Goal: Information Seeking & Learning: Learn about a topic

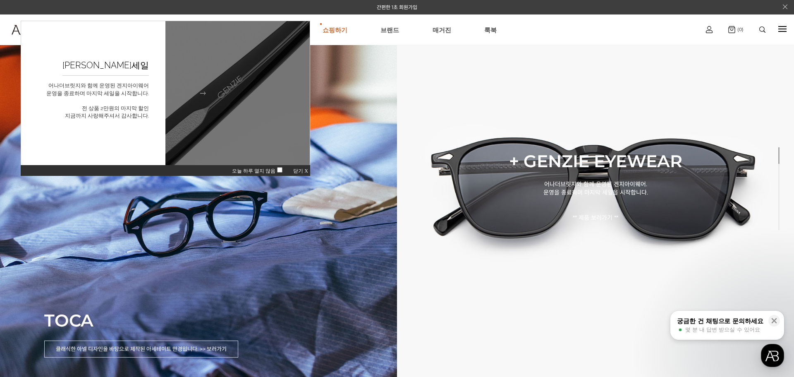
click at [198, 115] on img at bounding box center [237, 93] width 159 height 159
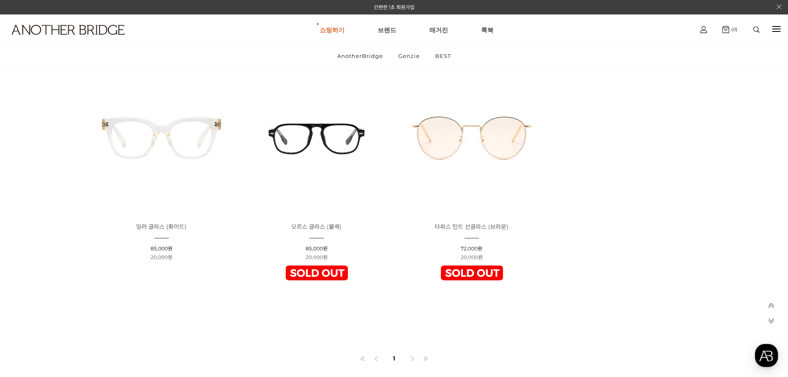
scroll to position [2771, 0]
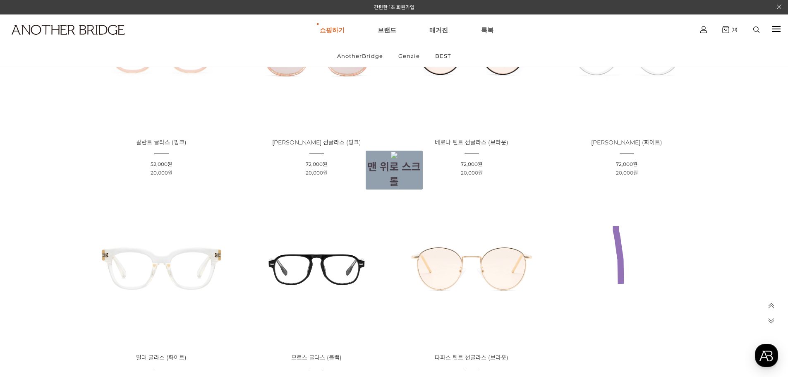
drag, startPoint x: 621, startPoint y: 284, endPoint x: 617, endPoint y: 186, distance: 97.7
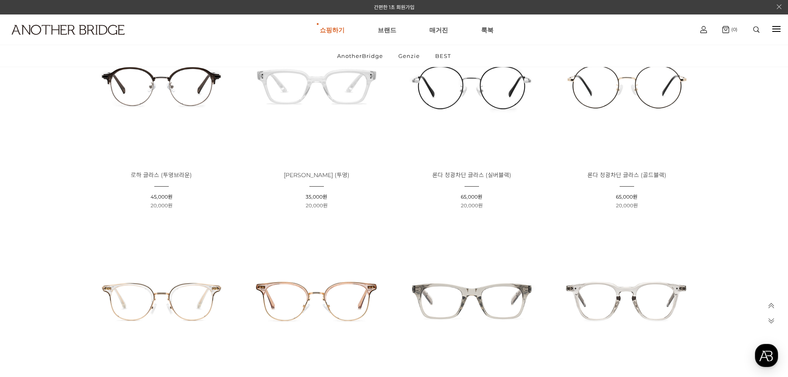
scroll to position [372, 0]
click at [312, 101] on img at bounding box center [316, 85] width 149 height 149
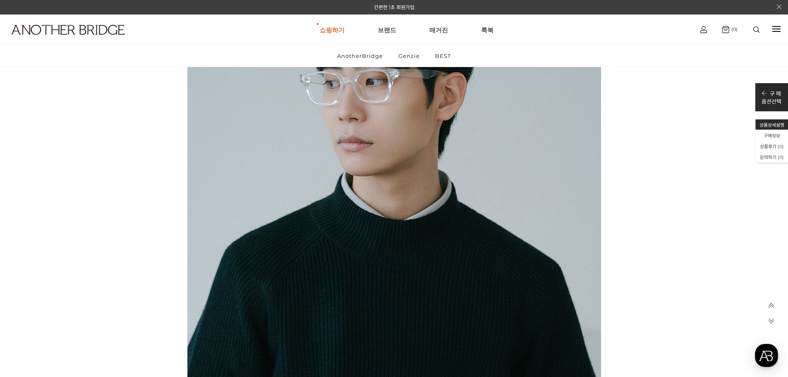
scroll to position [1820, 0]
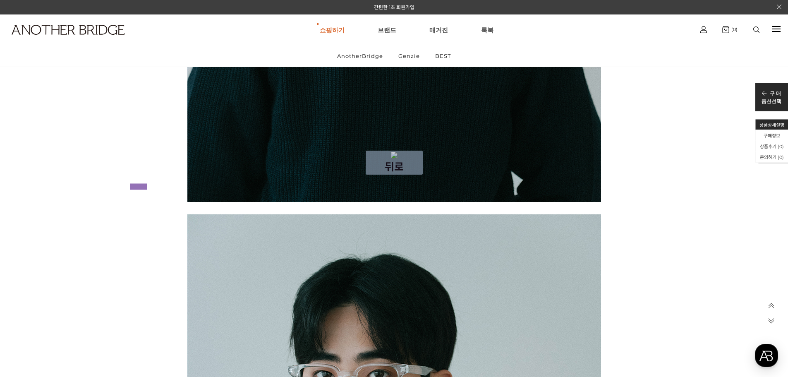
drag, startPoint x: 153, startPoint y: 187, endPoint x: 93, endPoint y: 185, distance: 59.6
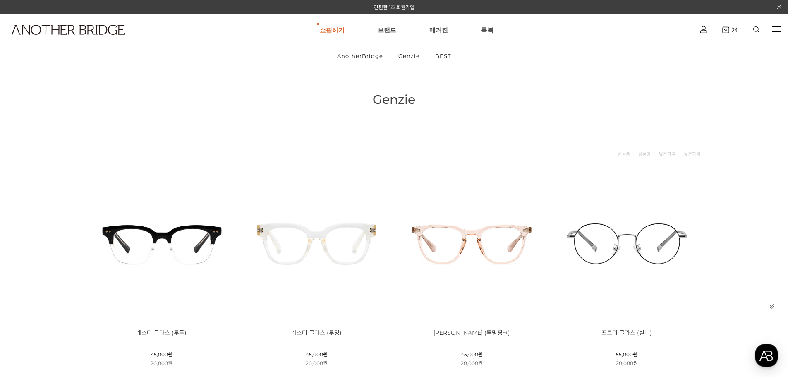
click at [101, 23] on h1 at bounding box center [61, 29] width 122 height 30
click at [122, 25] on img at bounding box center [68, 30] width 113 height 10
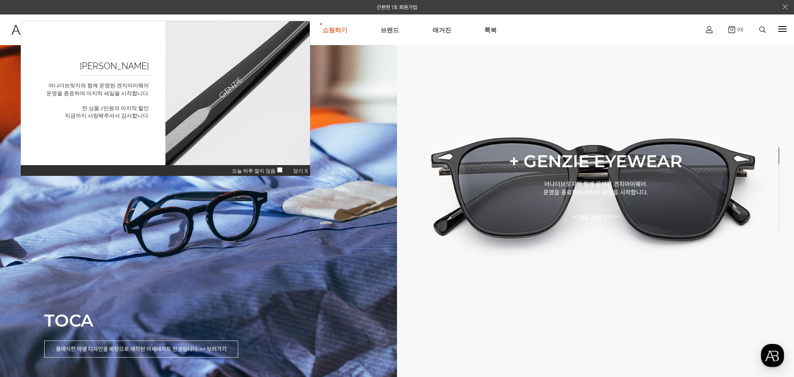
click at [300, 167] on div "오늘 하루 열지 않음 닫기 X" at bounding box center [165, 170] width 289 height 11
click at [301, 170] on span "닫기 X" at bounding box center [300, 171] width 15 height 6
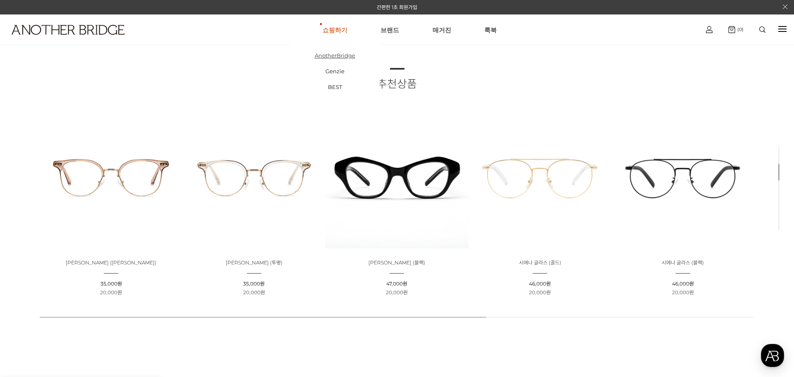
click at [345, 55] on link "AnotherBridge" at bounding box center [334, 56] width 89 height 16
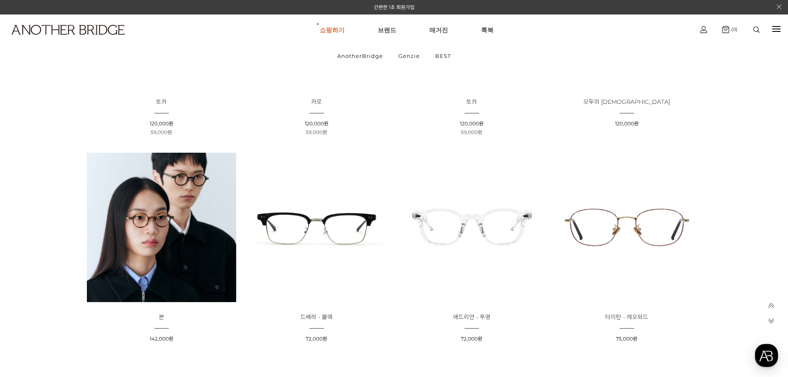
scroll to position [83, 0]
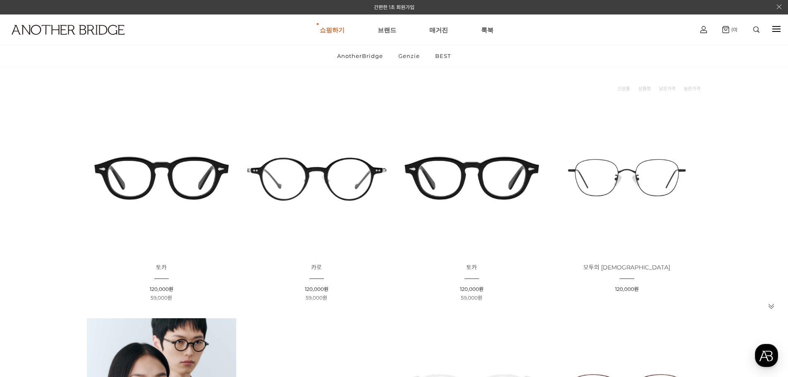
click at [146, 183] on img at bounding box center [161, 177] width 149 height 149
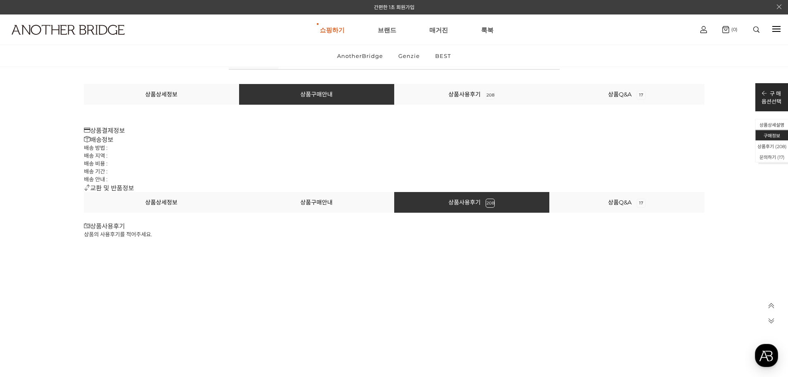
scroll to position [17490, 0]
click at [470, 165] on li "배송 비용 :" at bounding box center [394, 164] width 620 height 8
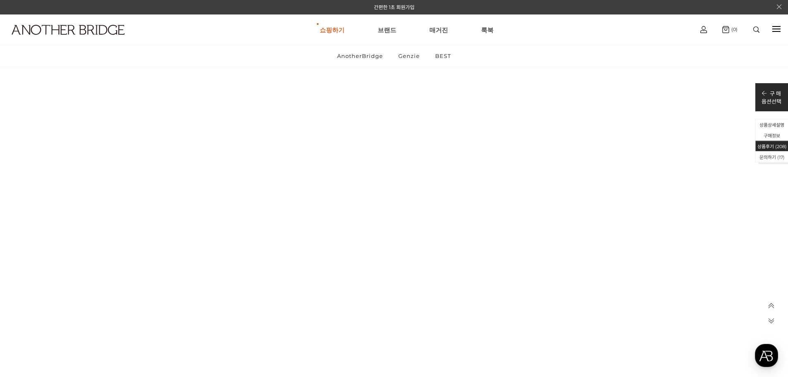
scroll to position [18400, 0]
drag, startPoint x: 29, startPoint y: 205, endPoint x: 42, endPoint y: 202, distance: 13.1
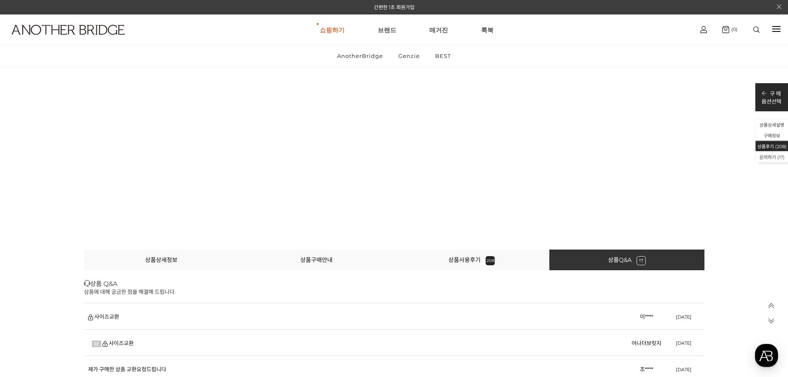
click at [472, 257] on link "상품사용후기 208" at bounding box center [471, 259] width 46 height 7
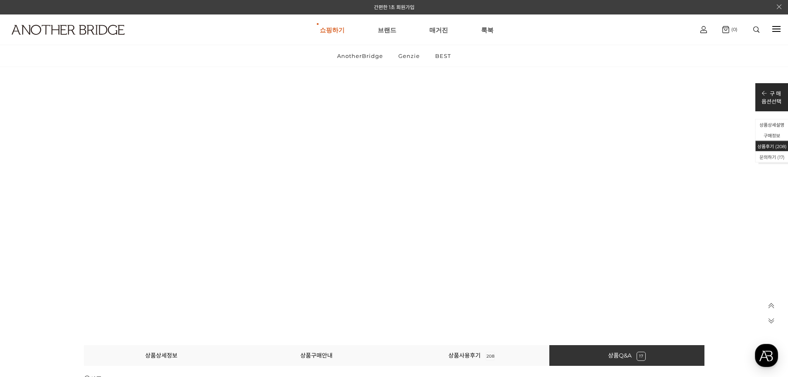
scroll to position [18460, 0]
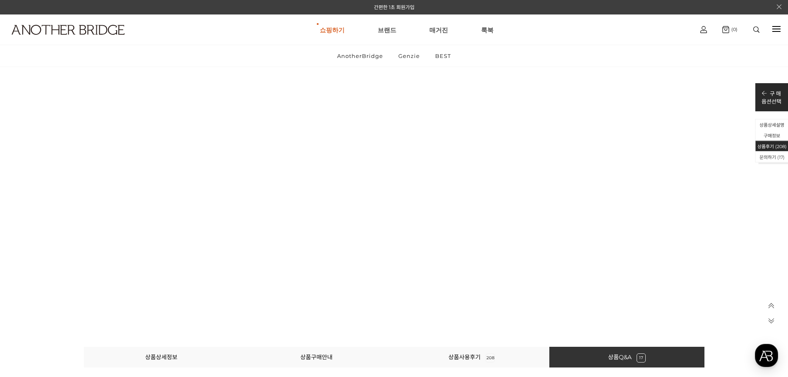
click at [325, 27] on link "쇼핑하기" at bounding box center [332, 30] width 25 height 30
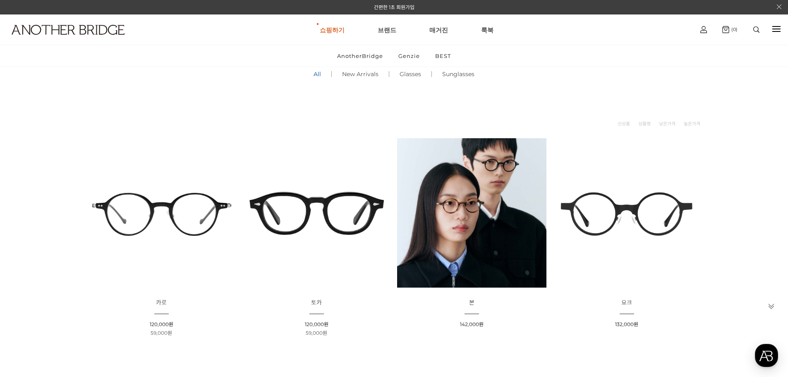
scroll to position [124, 0]
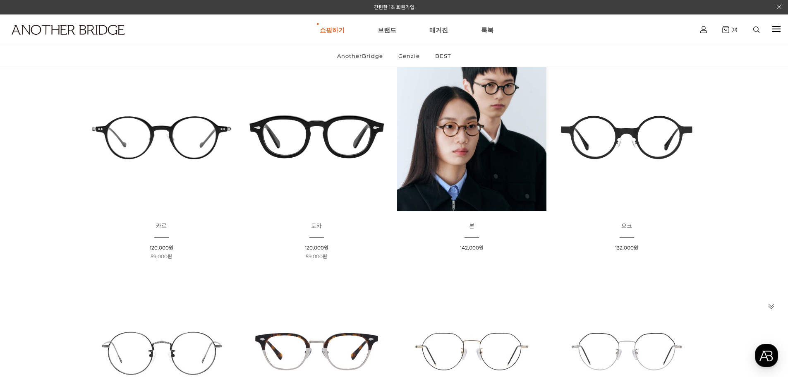
click at [321, 149] on img at bounding box center [316, 136] width 149 height 149
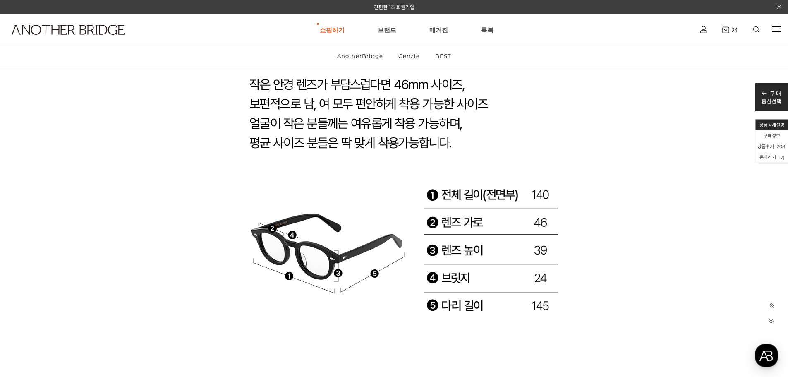
scroll to position [13033, 0]
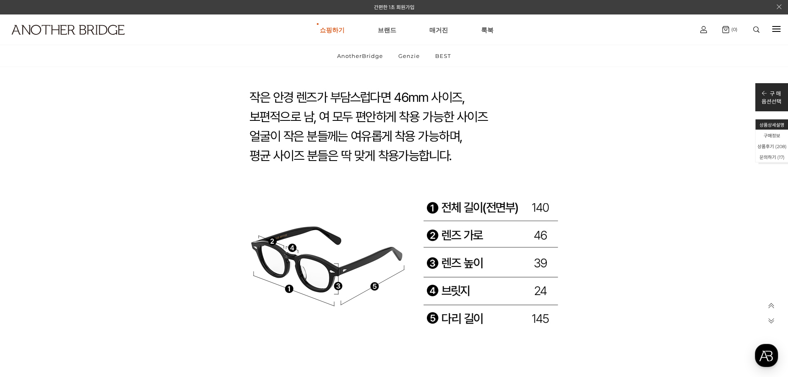
drag, startPoint x: 140, startPoint y: 115, endPoint x: 258, endPoint y: 4, distance: 162.4
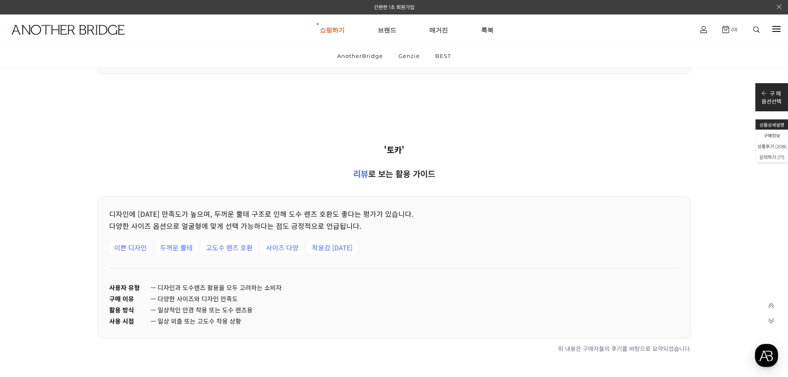
scroll to position [16879, 0]
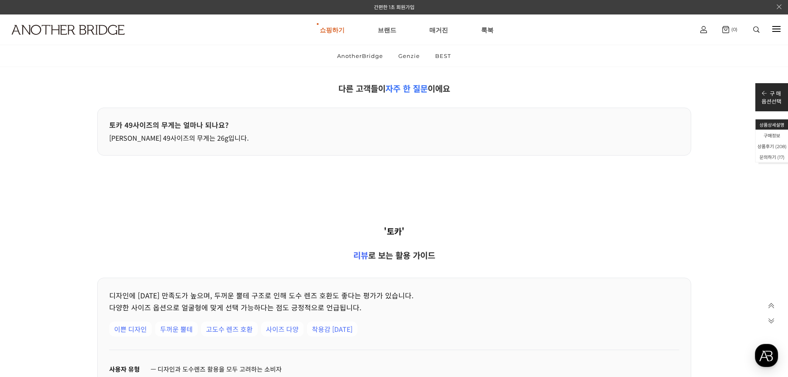
drag, startPoint x: 180, startPoint y: 134, endPoint x: 167, endPoint y: 134, distance: 12.4
click at [167, 134] on div "토카 49사이즈의 무게는 얼마나 되나요? 토카 글라스 49사이즈의 무게는 26g입니다." at bounding box center [394, 132] width 570 height 24
click at [179, 146] on article "토카 49사이즈의 무게는 얼마나 되나요? 토카 글라스 49사이즈의 무게는 26g입니다." at bounding box center [394, 132] width 594 height 48
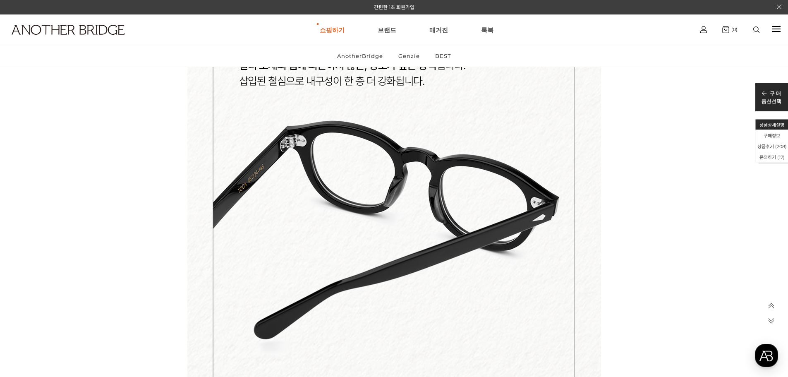
scroll to position [6497, 0]
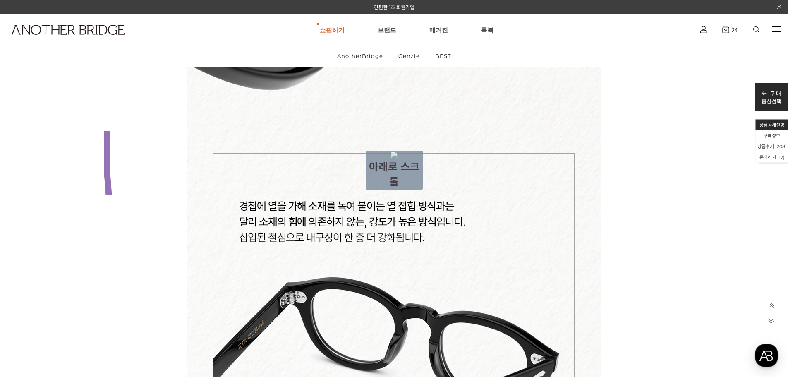
drag, startPoint x: 107, startPoint y: 131, endPoint x: 220, endPoint y: 219, distance: 142.6
